Goal: Navigation & Orientation: Find specific page/section

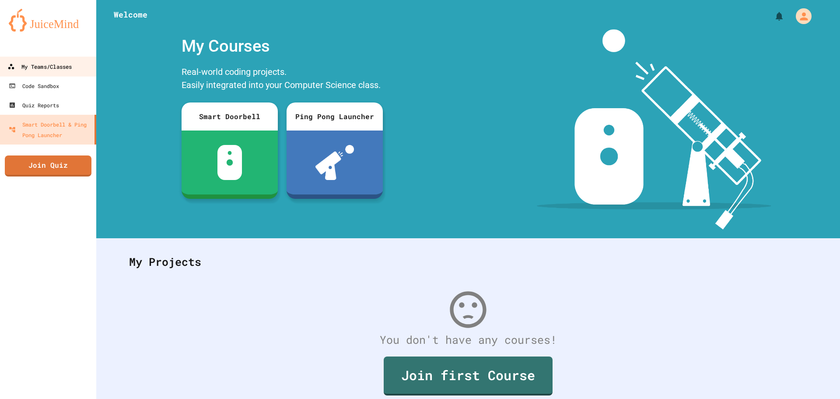
click at [48, 67] on div "My Teams/Classes" at bounding box center [39, 66] width 64 height 11
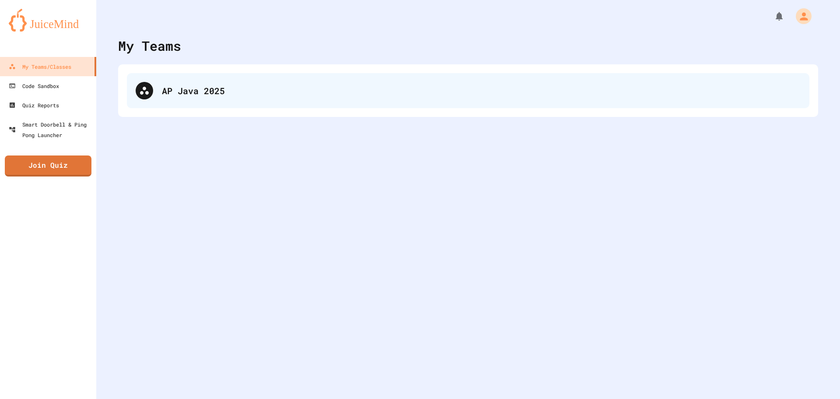
click at [172, 100] on div "AP Java 2025" at bounding box center [468, 90] width 683 height 35
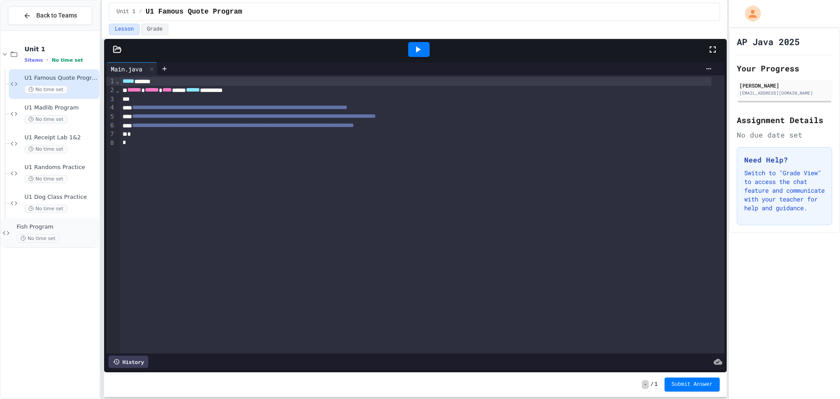
click at [68, 221] on div "Fish Program No time set" at bounding box center [50, 233] width 98 height 30
